Goal: Task Accomplishment & Management: Use online tool/utility

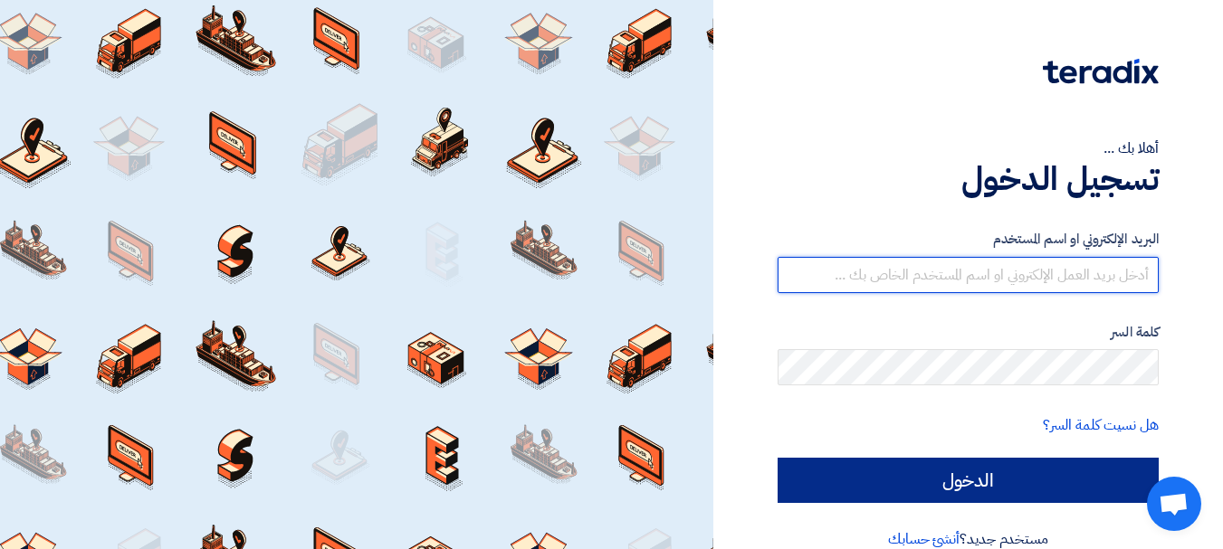
type input "[EMAIL_ADDRESS][DOMAIN_NAME]"
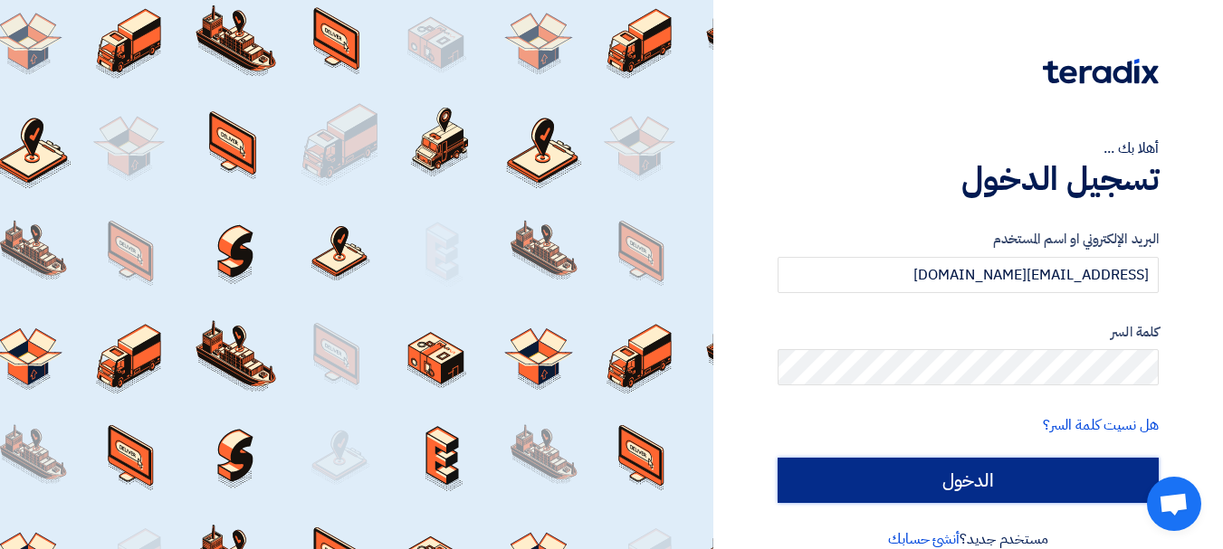
click at [1068, 473] on input "الدخول" at bounding box center [967, 480] width 381 height 45
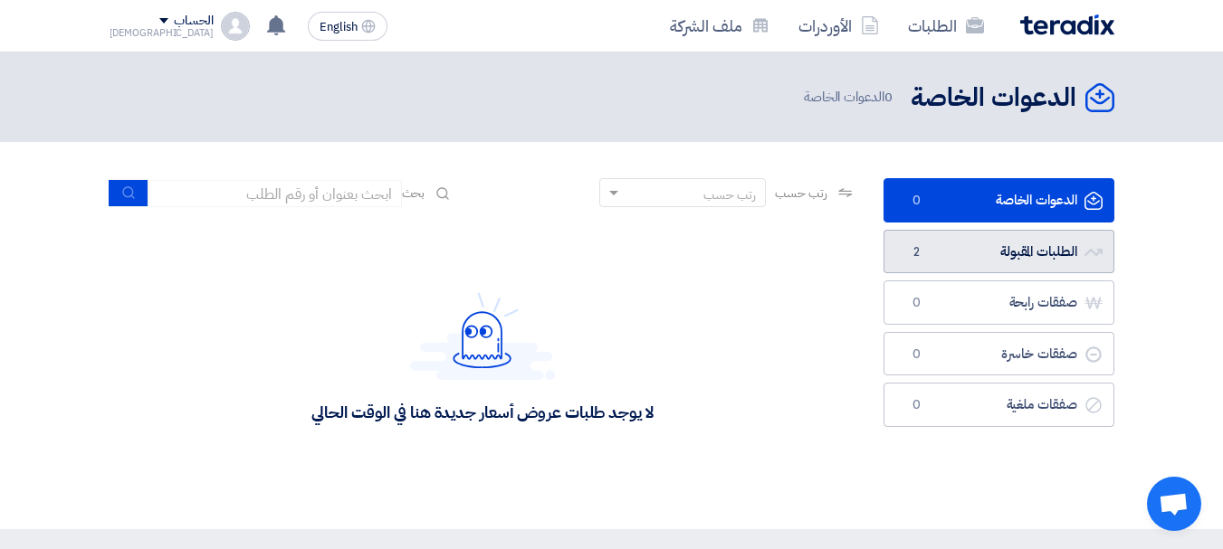
click at [1042, 251] on link "الطلبات المقبولة الطلبات المقبولة 2" at bounding box center [998, 252] width 231 height 44
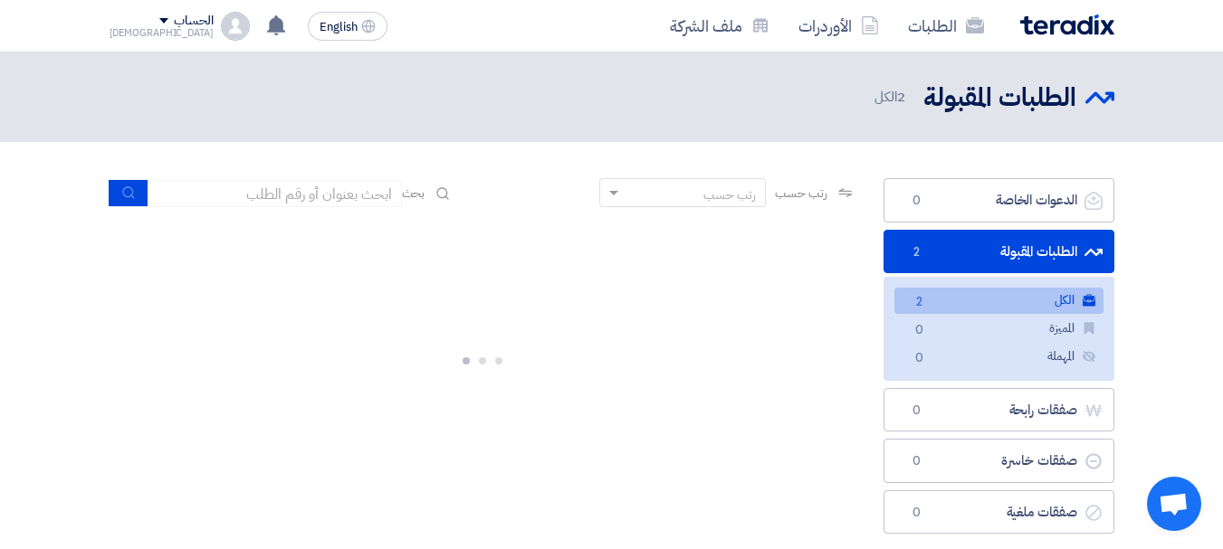
click at [1046, 308] on link "الكل الكل 2" at bounding box center [998, 301] width 209 height 26
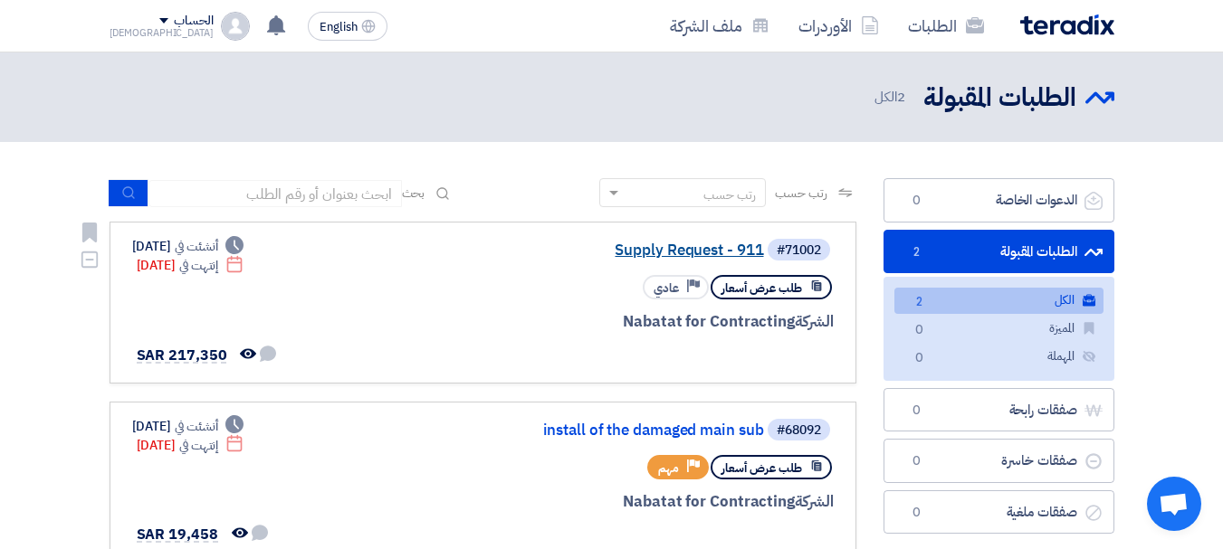
click at [649, 254] on link "Supply Request - 911" at bounding box center [583, 251] width 362 height 16
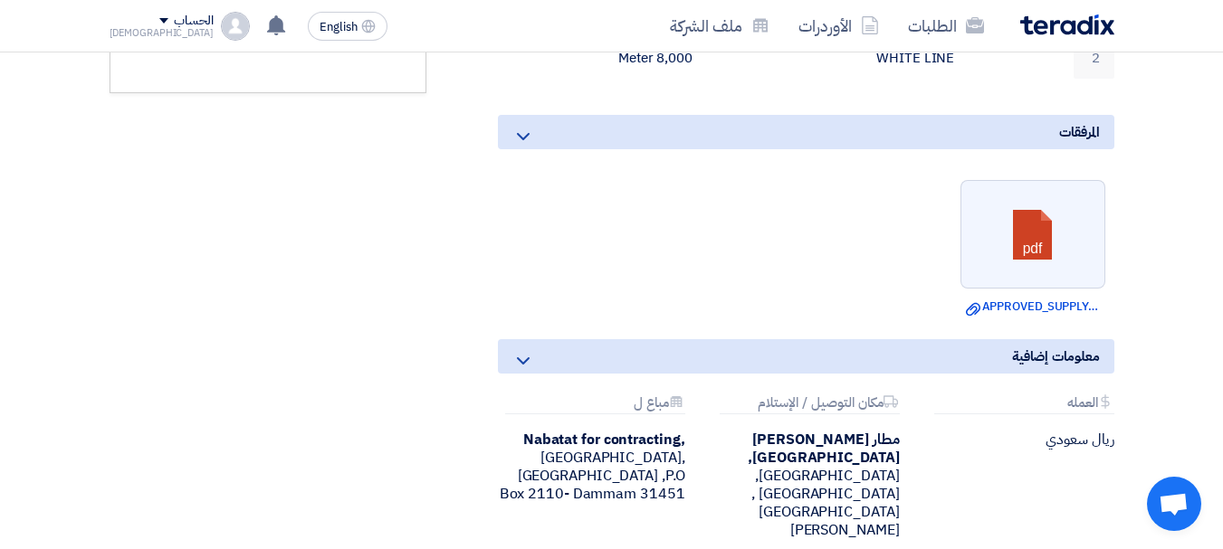
scroll to position [724, 0]
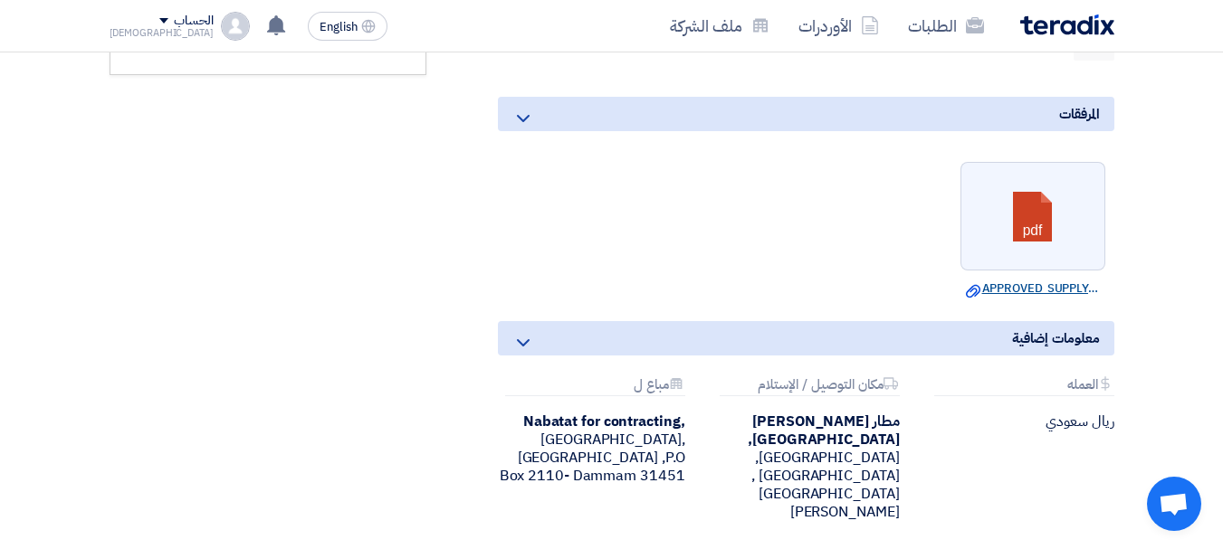
click at [1038, 280] on link "Download file APPROVED_SUPPLY_SERVICE_CONTRACT_OF_ROAD_MARKING_REPAINTING_FOR_S…" at bounding box center [1033, 289] width 134 height 18
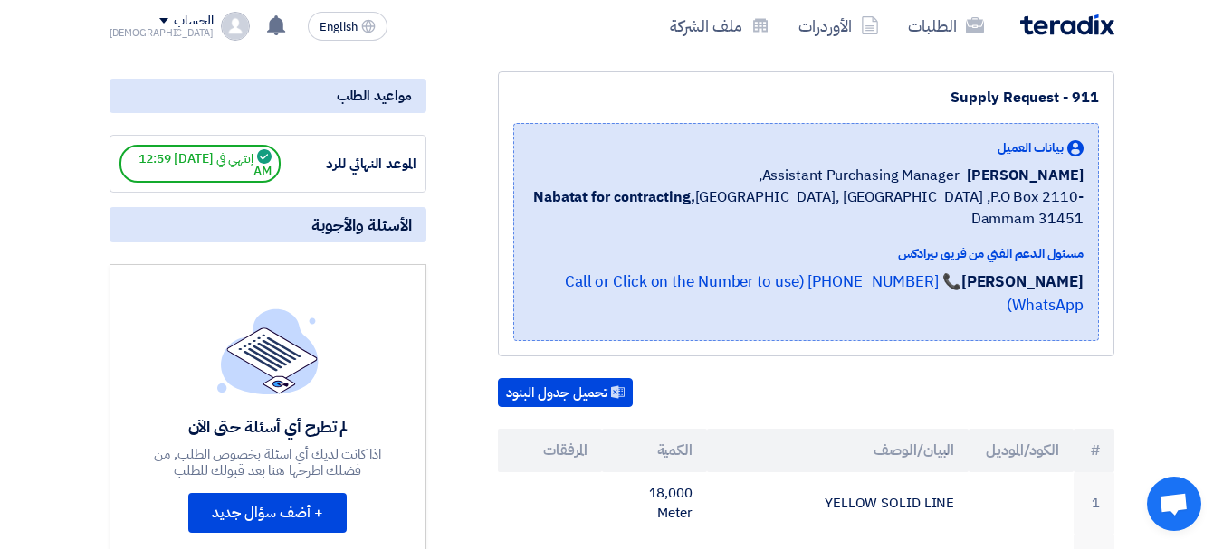
scroll to position [0, 0]
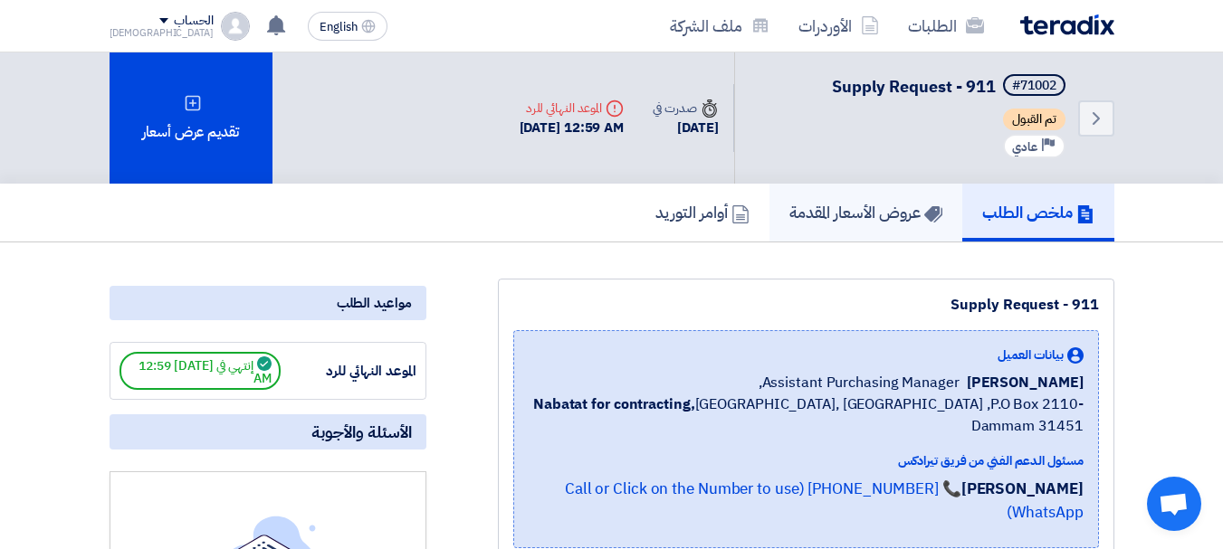
click at [861, 223] on h5 "عروض الأسعار المقدمة" at bounding box center [865, 212] width 153 height 21
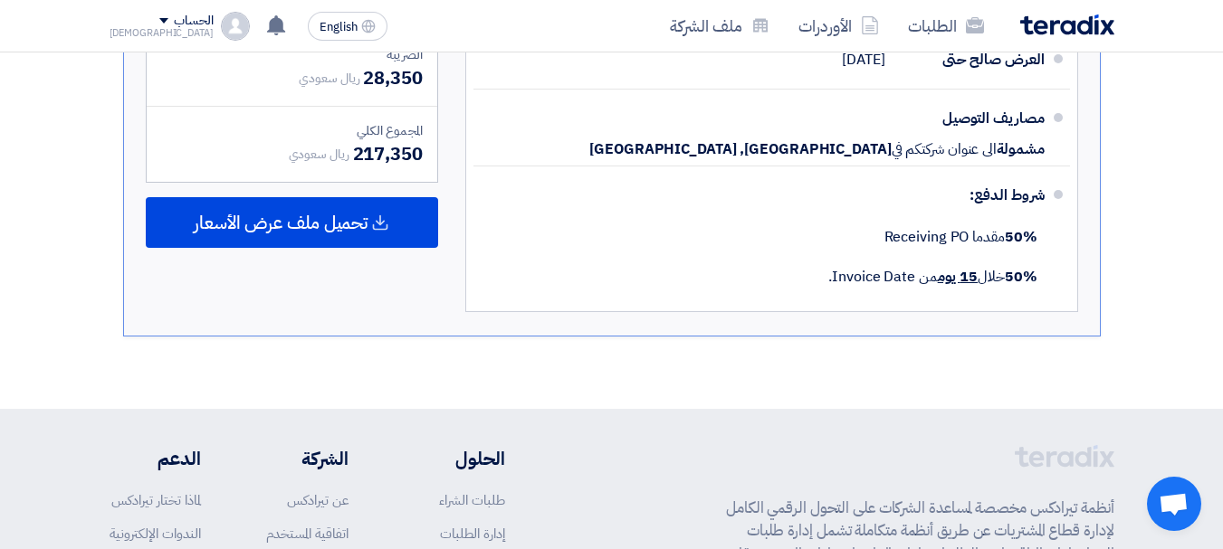
scroll to position [995, 0]
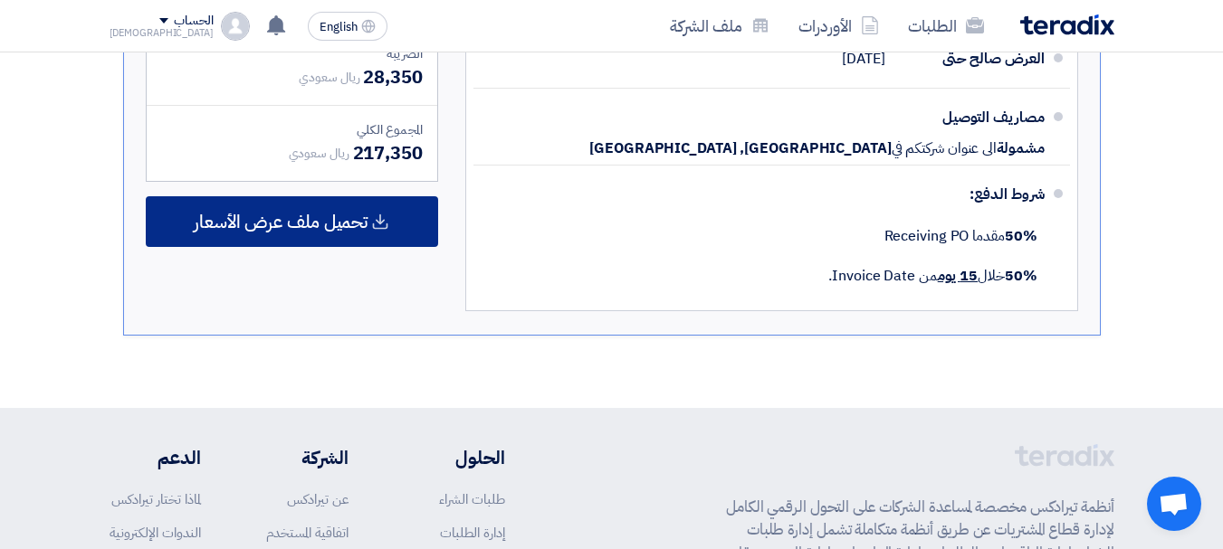
click at [335, 223] on span "تحميل ملف عرض الأسعار" at bounding box center [281, 222] width 174 height 16
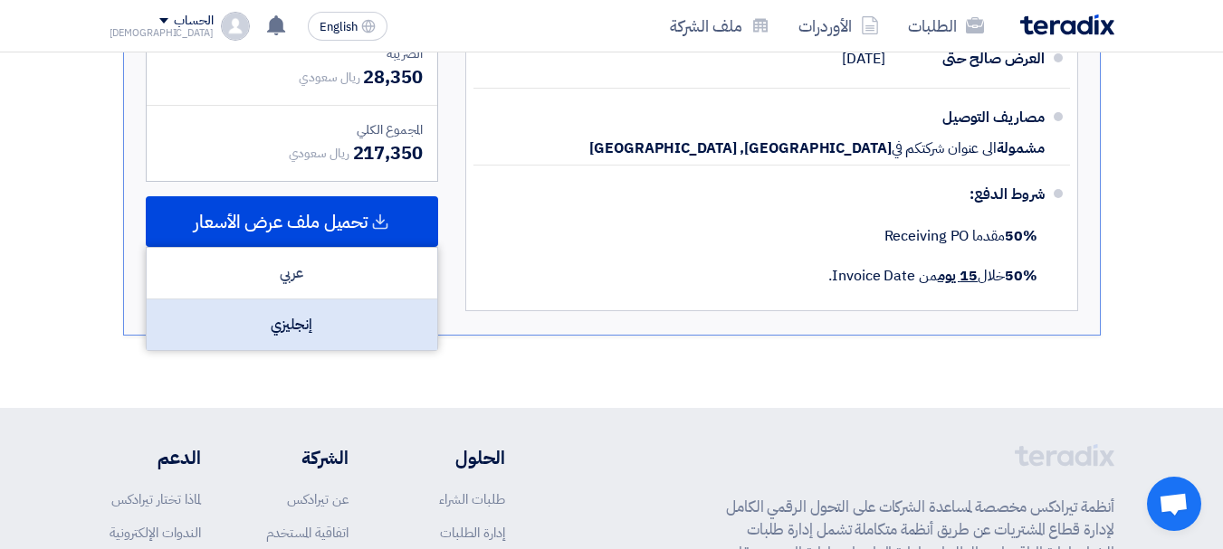
click at [289, 328] on div "إنجليزي" at bounding box center [292, 325] width 290 height 51
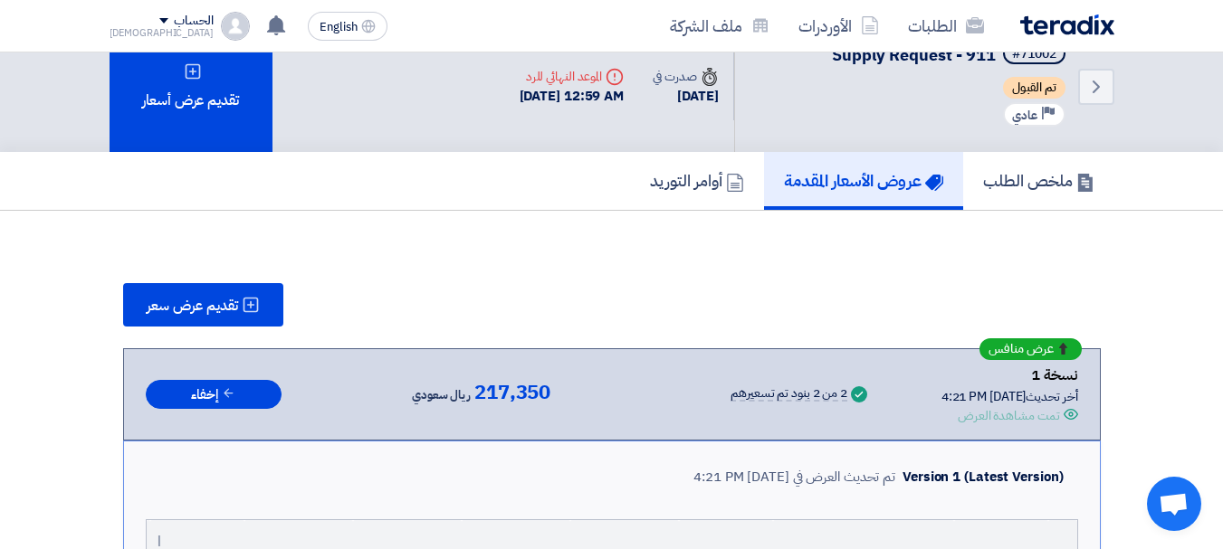
scroll to position [0, 0]
